Goal: Task Accomplishment & Management: Use online tool/utility

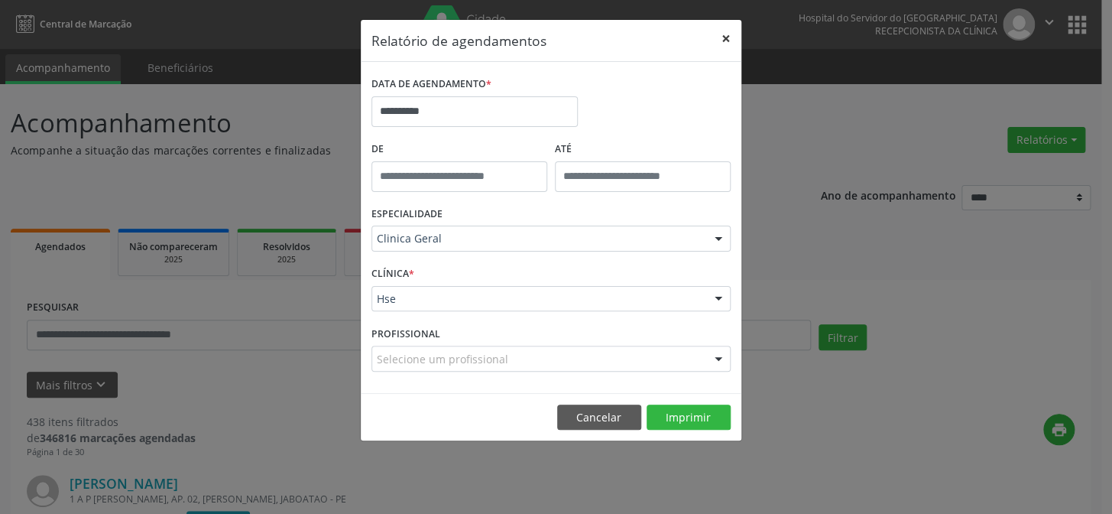
click at [726, 38] on button "×" at bounding box center [726, 38] width 31 height 37
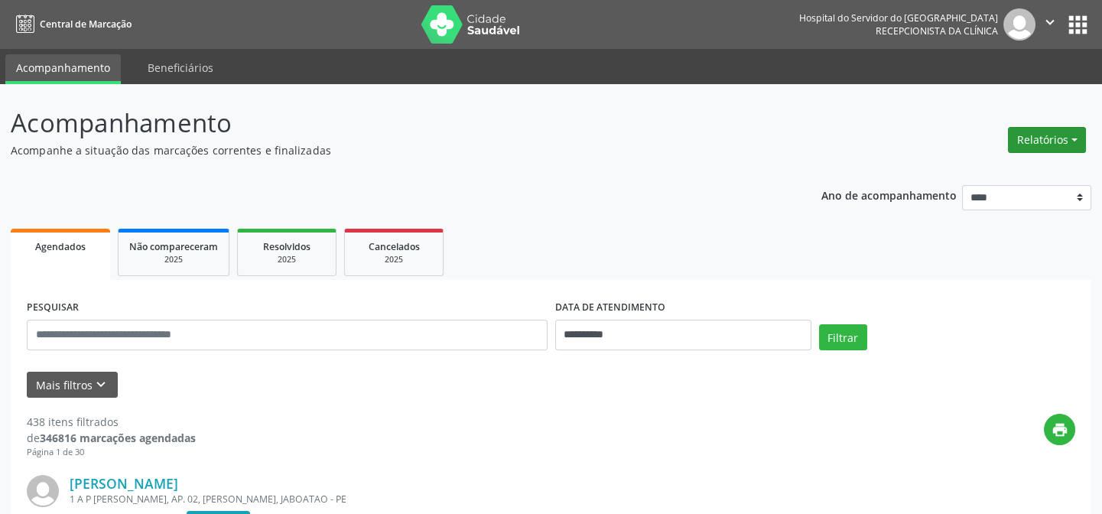
click at [1042, 140] on button "Relatórios" at bounding box center [1047, 140] width 78 height 26
click at [958, 175] on link "Agendamentos" at bounding box center [1007, 171] width 164 height 21
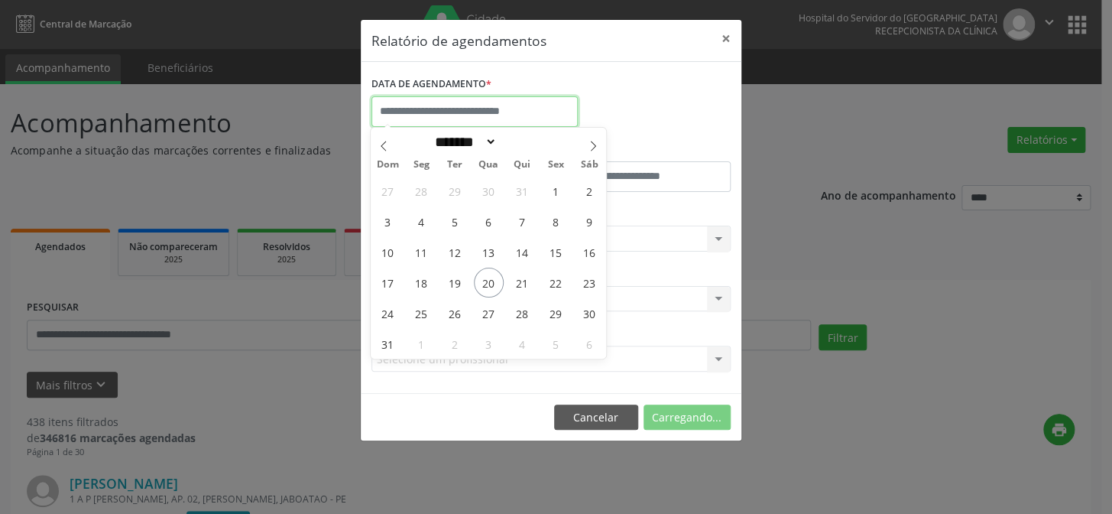
click at [406, 107] on input "text" at bounding box center [475, 111] width 206 height 31
click at [489, 284] on span "20" at bounding box center [489, 283] width 30 height 30
type input "**********"
click at [489, 284] on span "20" at bounding box center [489, 283] width 30 height 30
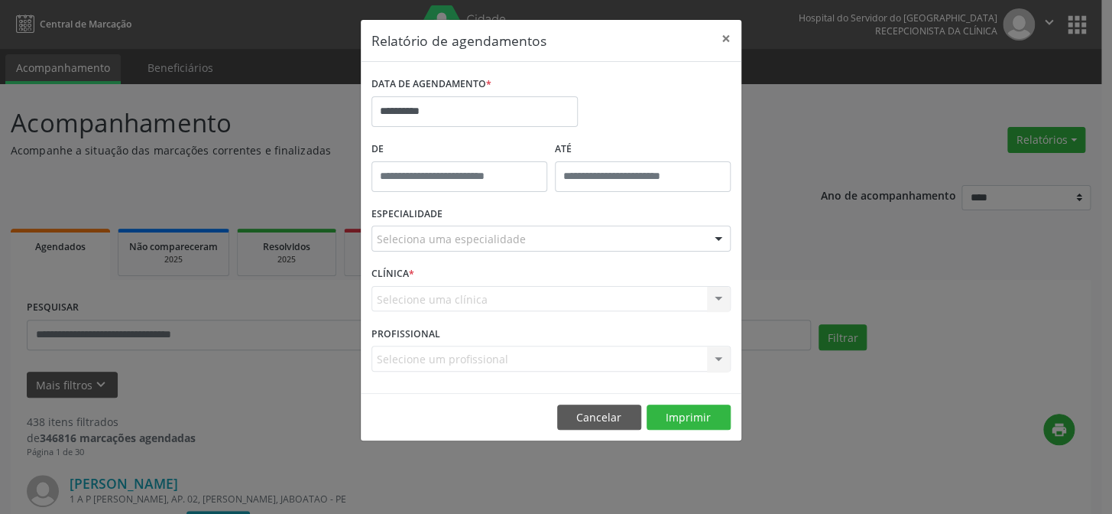
click at [401, 299] on div "Selecione uma clínica Hse Nenhum resultado encontrado para: " " Não há nenhuma …" at bounding box center [551, 299] width 359 height 26
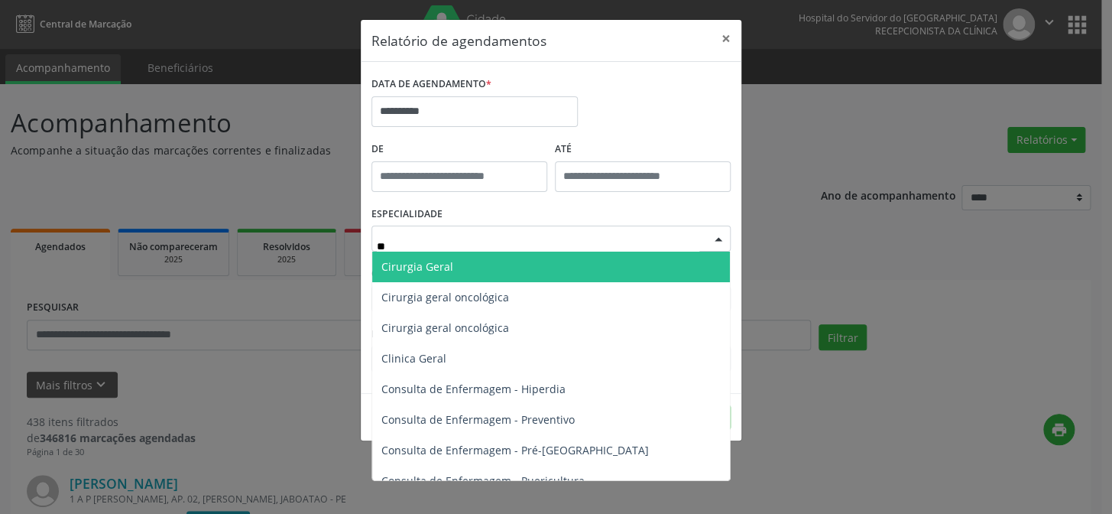
type input "***"
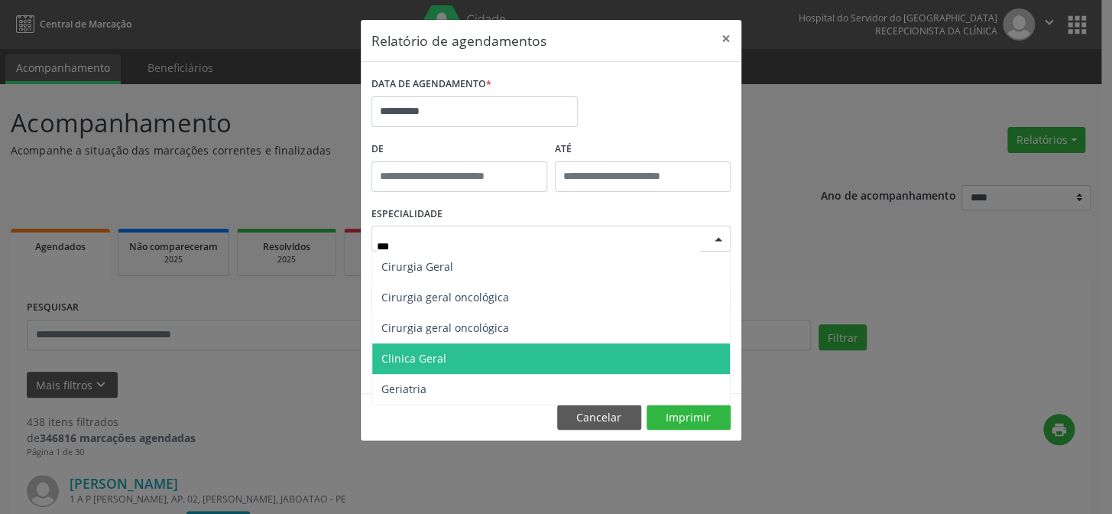
click at [426, 359] on span "Clinica Geral" at bounding box center [414, 358] width 65 height 15
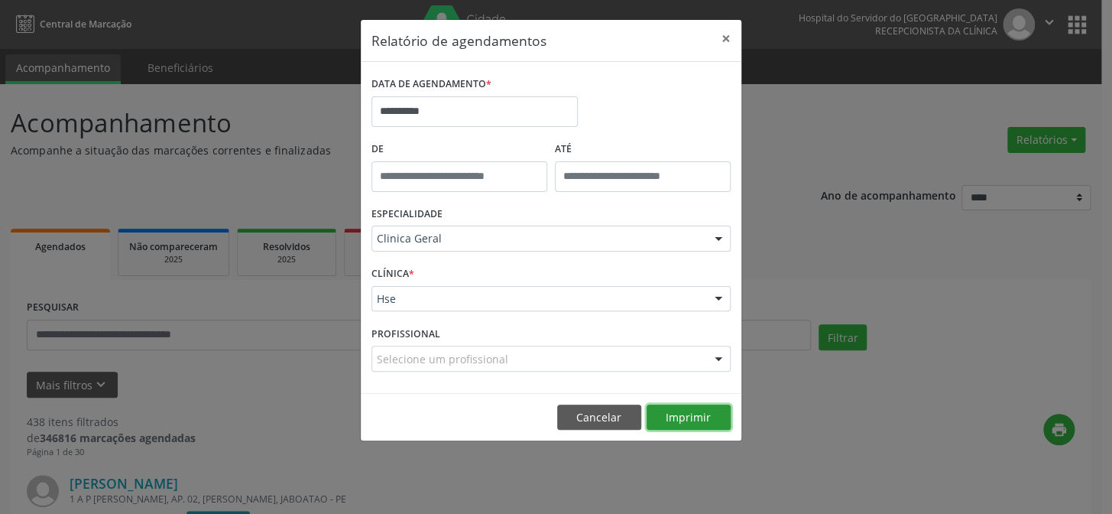
click at [710, 407] on button "Imprimir" at bounding box center [689, 417] width 84 height 26
